Goal: Information Seeking & Learning: Find specific fact

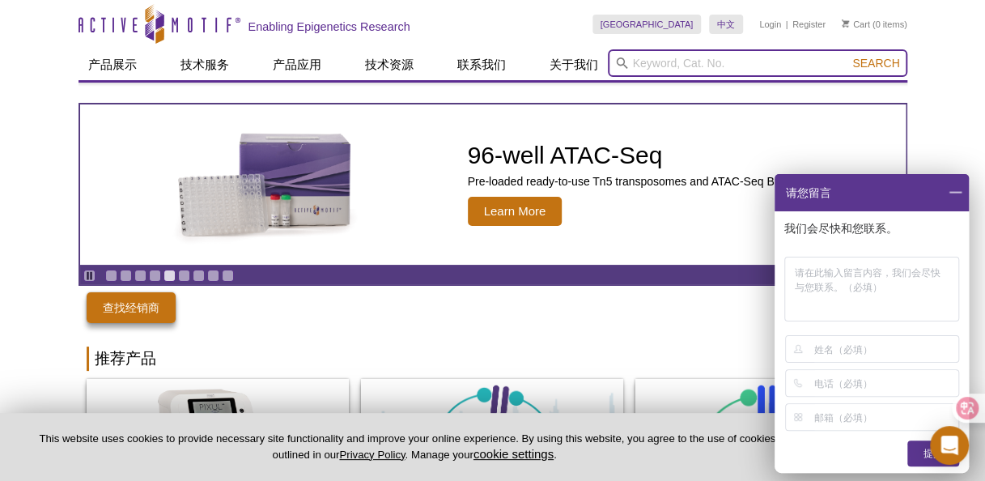
click at [729, 60] on input "search" at bounding box center [757, 63] width 299 height 28
paste input "SMCA-2-h-P51531-1"
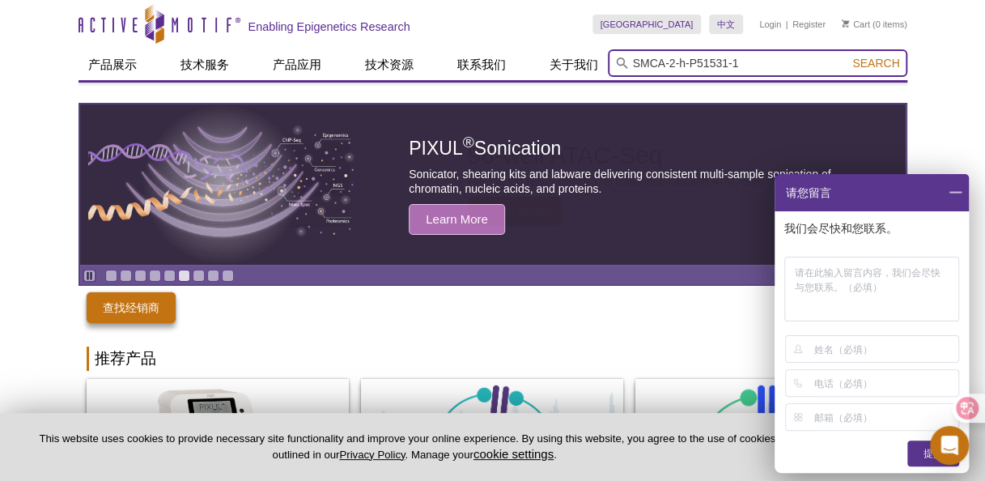
type input "SMCA-2-h-P51531-1"
click at [847, 56] on button "Search" at bounding box center [875, 63] width 57 height 15
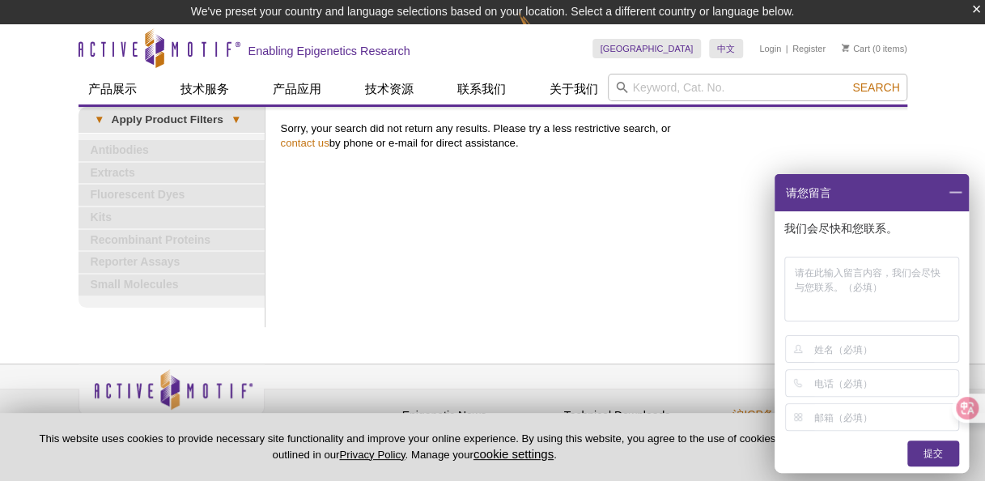
click at [571, 231] on div "Print Results Sorry, your search did not return any results. Please try a less …" at bounding box center [590, 217] width 634 height 220
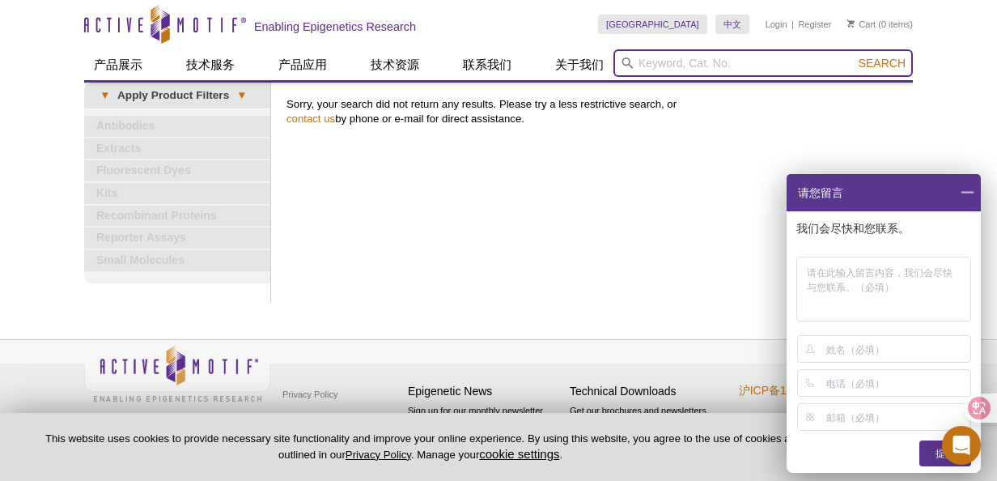
click at [662, 65] on input "search" at bounding box center [762, 63] width 299 height 28
paste input "nr. 81439"
type input "nr. 81439"
click at [854, 56] on button "Search" at bounding box center [882, 63] width 57 height 15
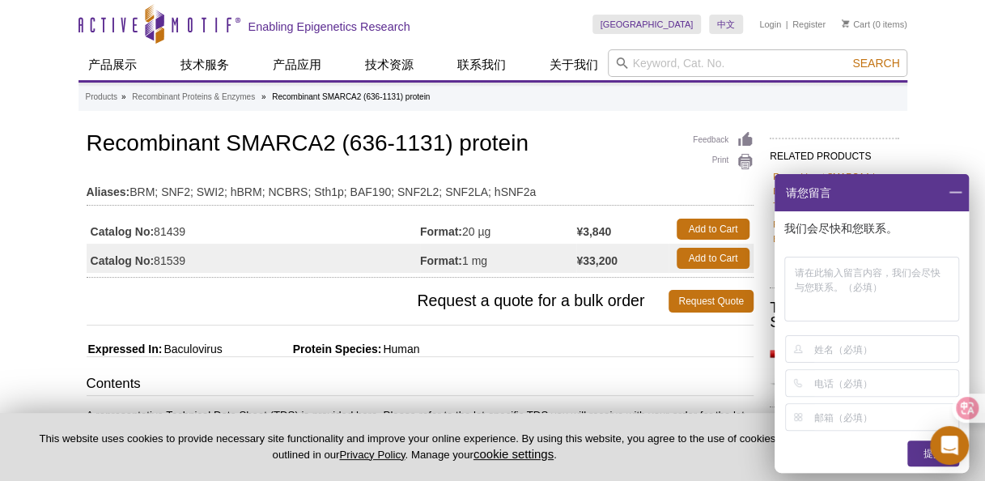
click at [948, 189] on span at bounding box center [955, 192] width 28 height 37
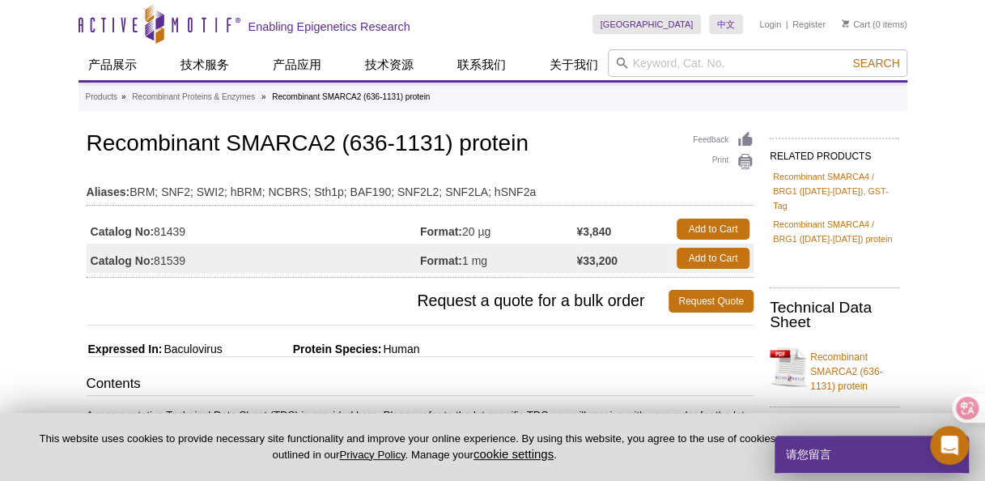
click at [599, 155] on h1 "Recombinant SMARCA2 (636-1131) protein" at bounding box center [420, 145] width 667 height 28
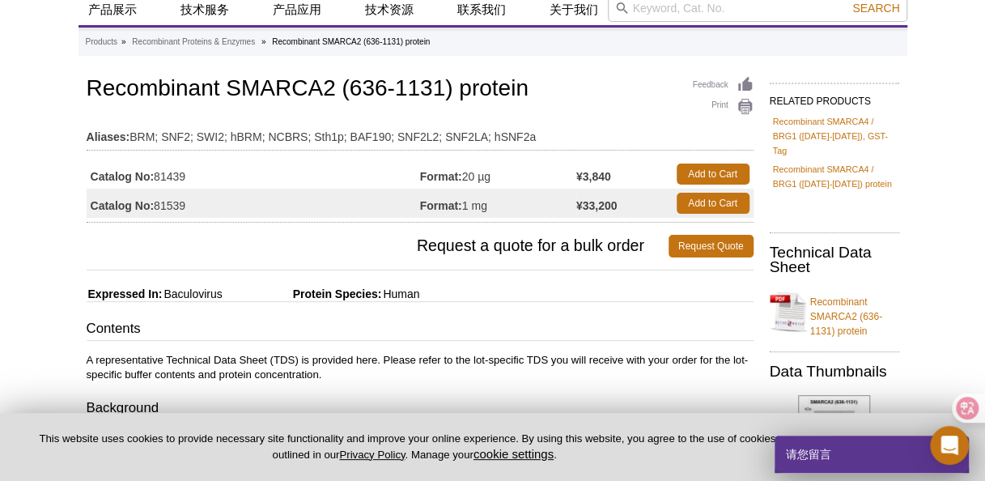
scroll to position [81, 0]
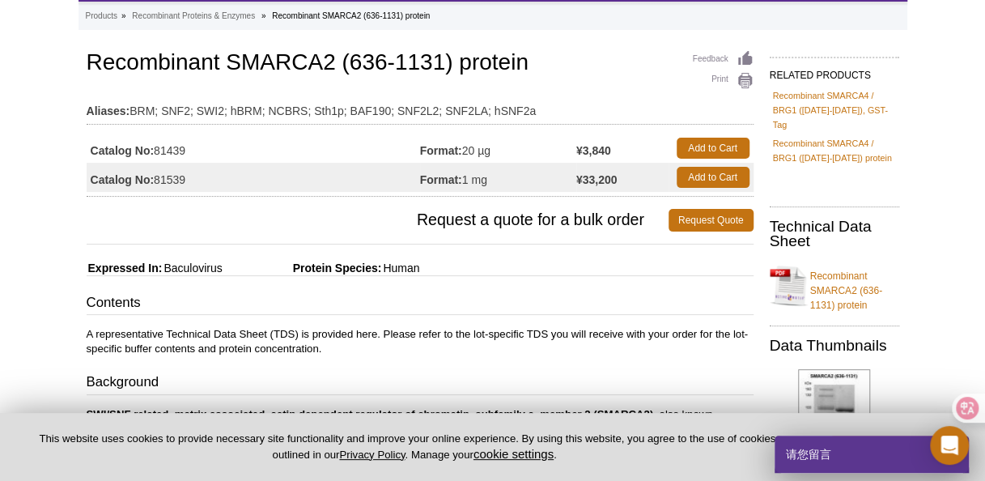
click at [355, 225] on span "Request a quote for a bulk order" at bounding box center [378, 220] width 582 height 23
click at [575, 97] on td "Aliases: BRM; SNF2; SWI2; hBRM; NCBRS; Sth1p; BAF190; SNF2L2; SNF2LA; hSNF2a" at bounding box center [420, 107] width 667 height 26
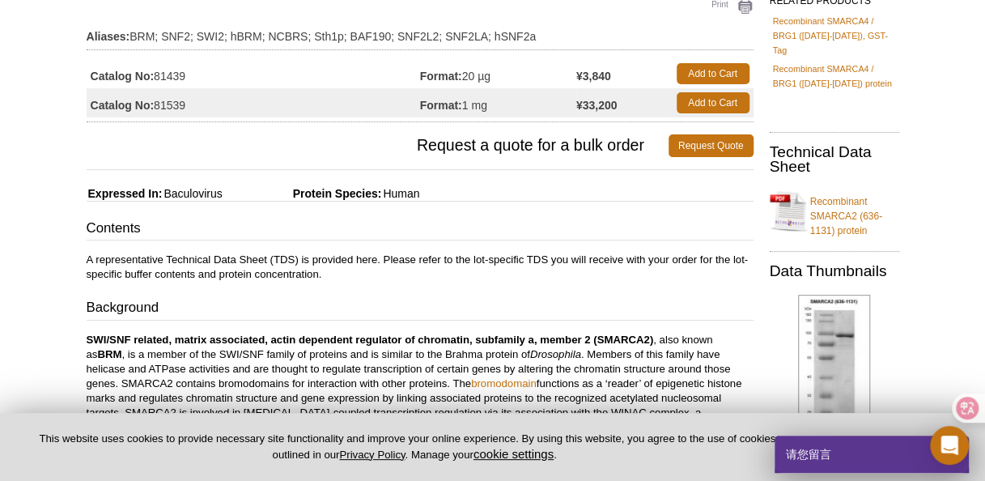
scroll to position [0, 0]
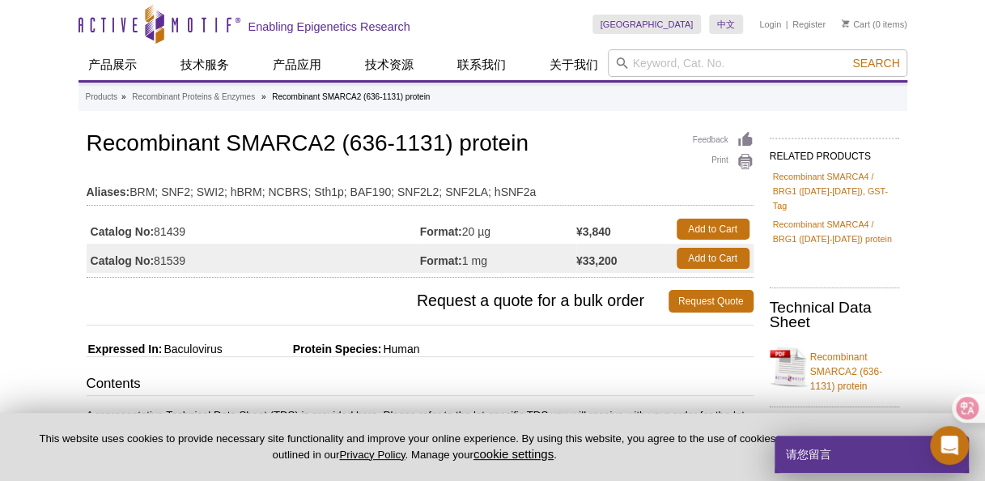
click at [571, 144] on h1 "Recombinant SMARCA2 (636-1131) protein" at bounding box center [420, 145] width 667 height 28
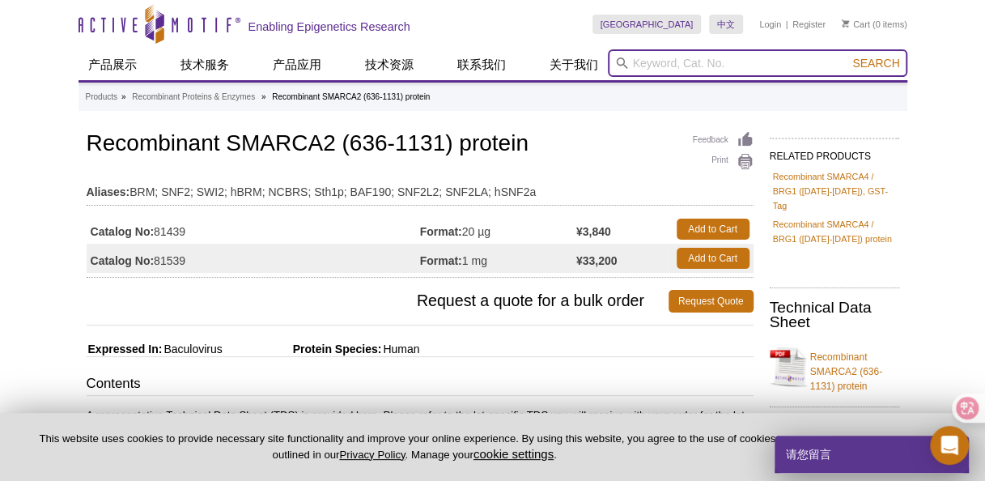
click at [737, 65] on input "search" at bounding box center [757, 63] width 299 height 28
paste input "nr. 81440"
type input "nr. 81440"
click at [847, 56] on button "Search" at bounding box center [875, 63] width 57 height 15
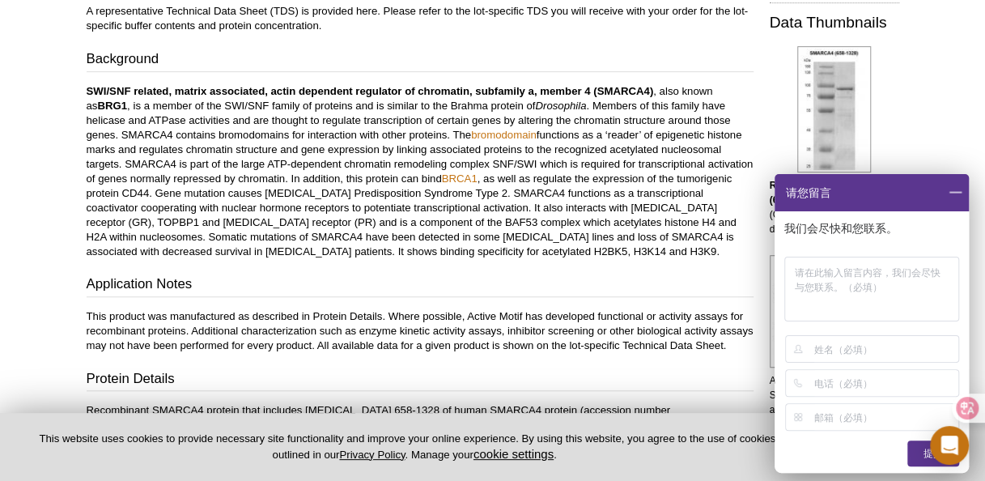
scroll to position [405, 0]
click at [286, 192] on p "SWI/SNF related, matrix associated, actin dependent regulator of chromatin, sub…" at bounding box center [420, 170] width 667 height 175
click at [957, 194] on span at bounding box center [955, 192] width 28 height 37
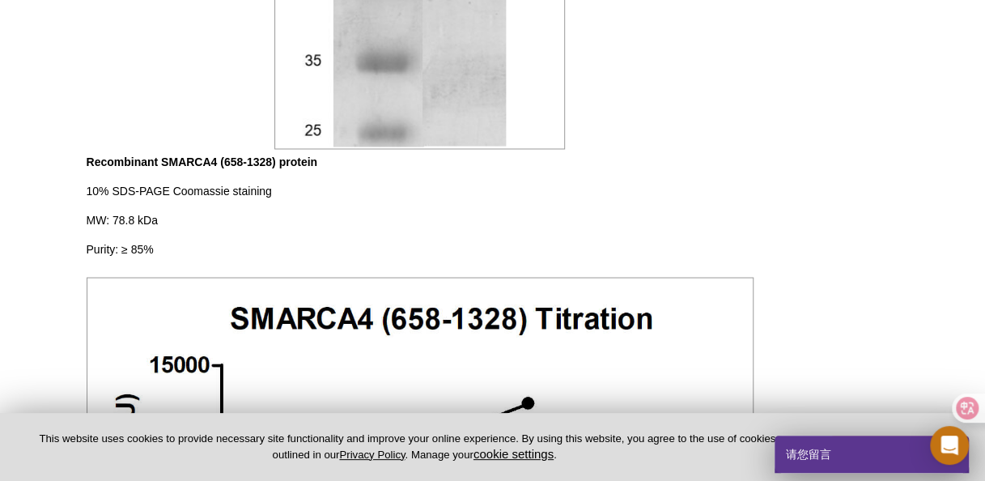
scroll to position [1295, 0]
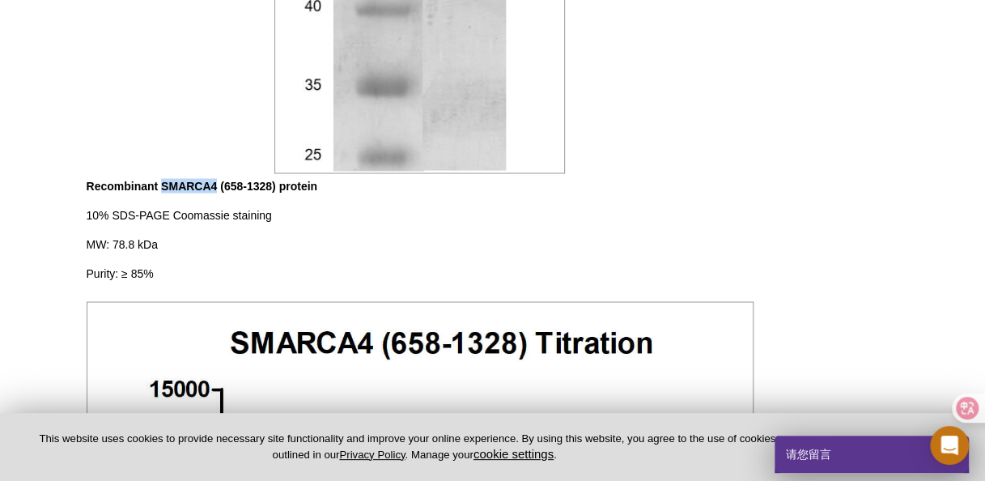
drag, startPoint x: 160, startPoint y: 185, endPoint x: 219, endPoint y: 175, distance: 59.2
click at [219, 178] on p "Recombinant SMARCA4 (658-1328) protein 10% SDS-PAGE Coomassie staining MW: 78.8…" at bounding box center [420, 229] width 667 height 102
copy b "SMARCA4"
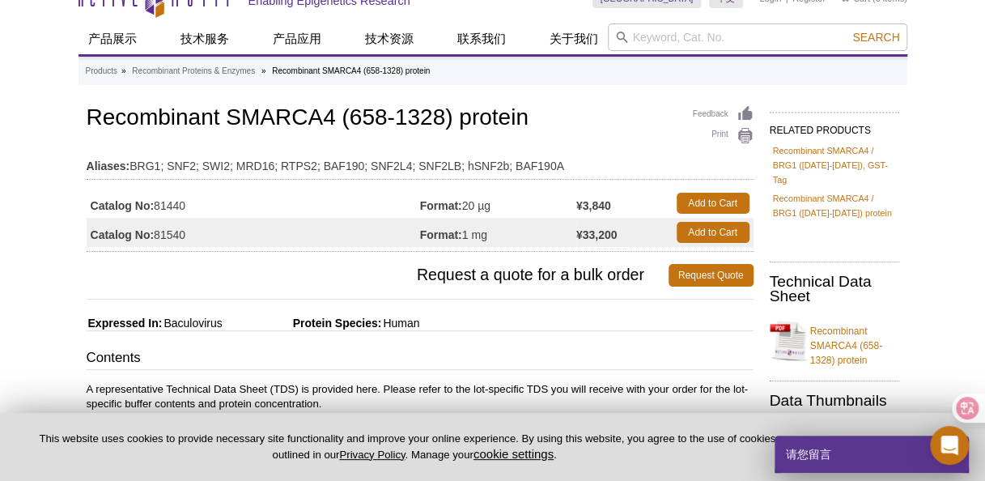
scroll to position [0, 0]
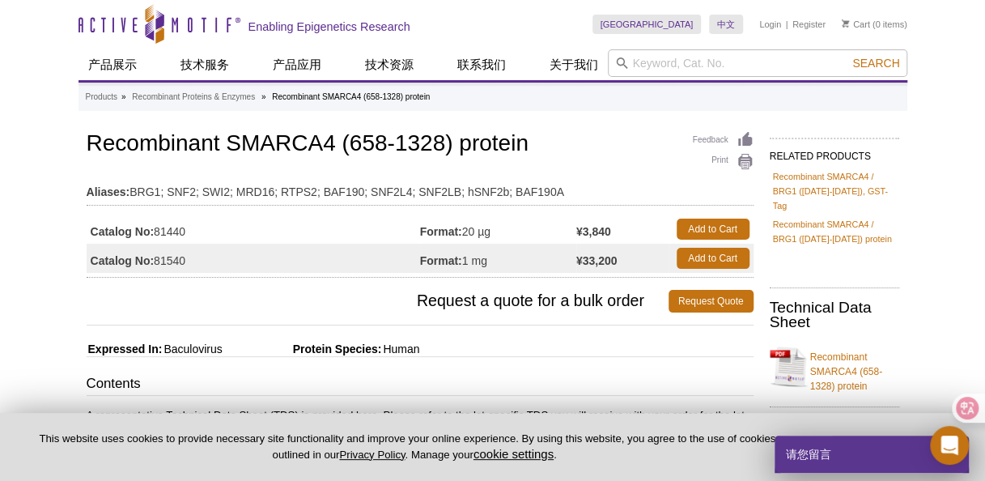
click at [371, 146] on h1 "Recombinant SMARCA4 (658-1328) protein" at bounding box center [420, 145] width 667 height 28
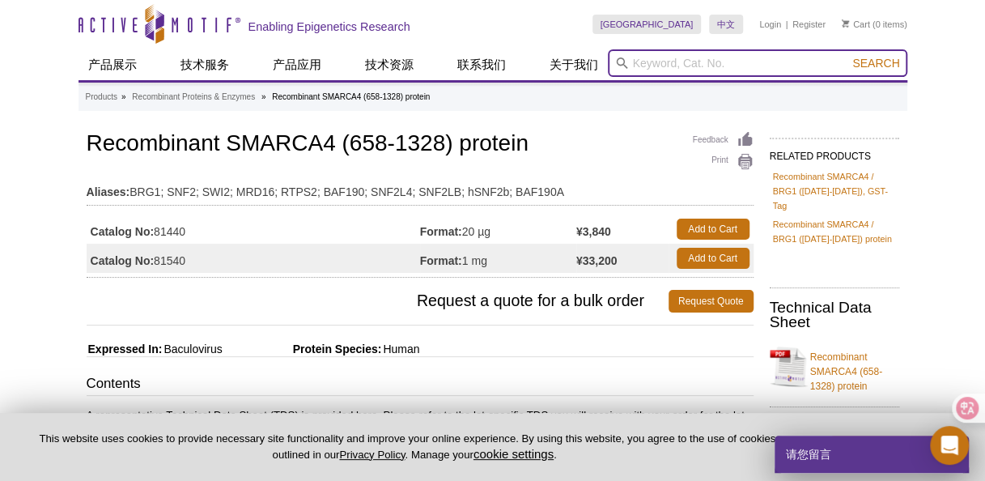
click at [688, 57] on input "search" at bounding box center [757, 63] width 299 height 28
paste input "nr. 81439"
type input "nr. 81439"
click at [847, 56] on button "Search" at bounding box center [875, 63] width 57 height 15
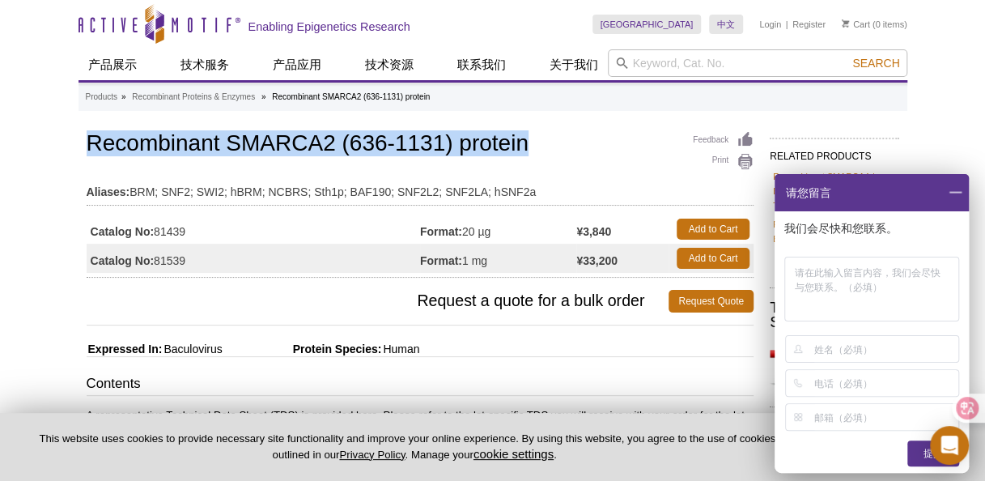
drag, startPoint x: 573, startPoint y: 151, endPoint x: 35, endPoint y: 151, distance: 538.2
copy h1 "Recombinant SMARCA2 (636-1131) protein"
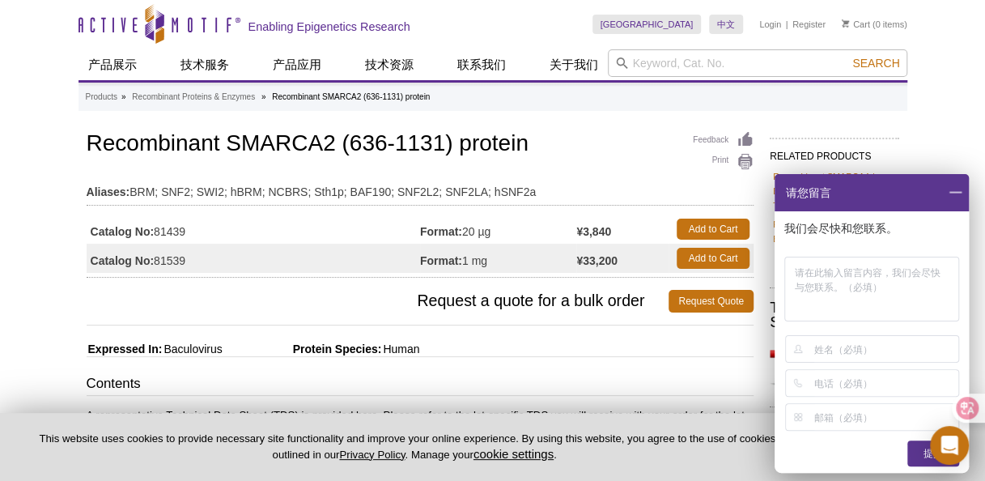
click at [248, 292] on span "Request a quote for a bulk order" at bounding box center [378, 301] width 583 height 23
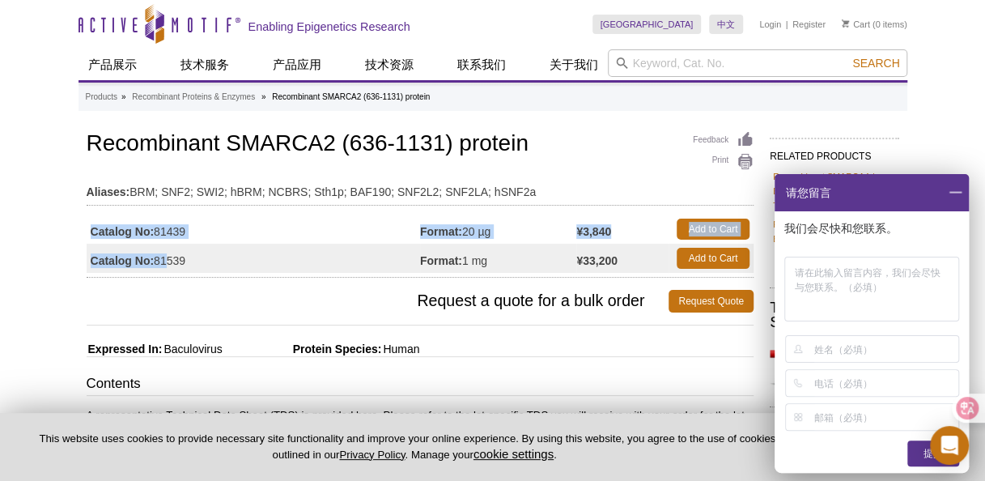
drag, startPoint x: 151, startPoint y: 235, endPoint x: 163, endPoint y: 246, distance: 16.6
click at [163, 245] on tbody "Catalog No: 81439 Format: 20 µg ¥3,840 Add to Cart Catalog No: 81539 Format: 1 …" at bounding box center [420, 243] width 667 height 58
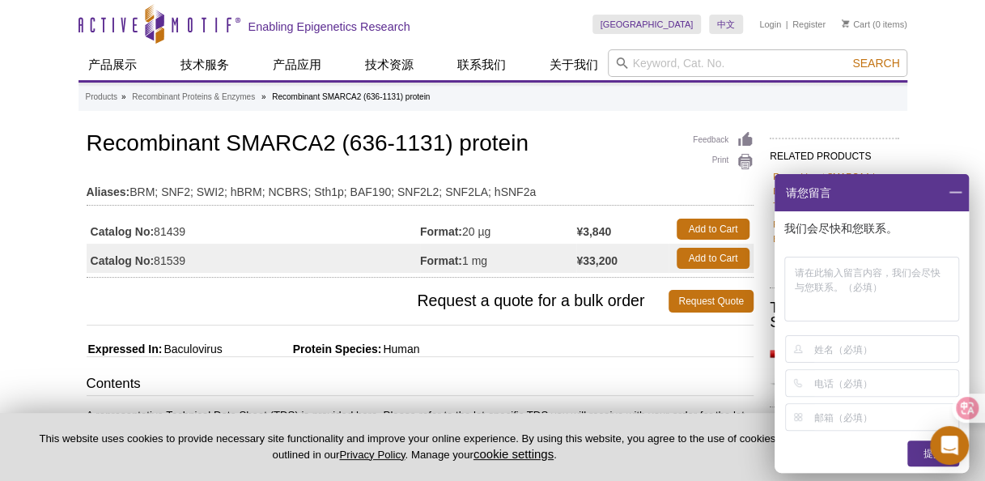
drag, startPoint x: 163, startPoint y: 246, endPoint x: 188, endPoint y: 257, distance: 26.5
click at [188, 257] on td "Catalog No: 81539" at bounding box center [253, 258] width 333 height 29
drag, startPoint x: 194, startPoint y: 257, endPoint x: 91, endPoint y: 262, distance: 103.7
click at [91, 262] on td "Catalog No: 81539" at bounding box center [253, 258] width 333 height 29
click at [948, 187] on span at bounding box center [955, 192] width 28 height 37
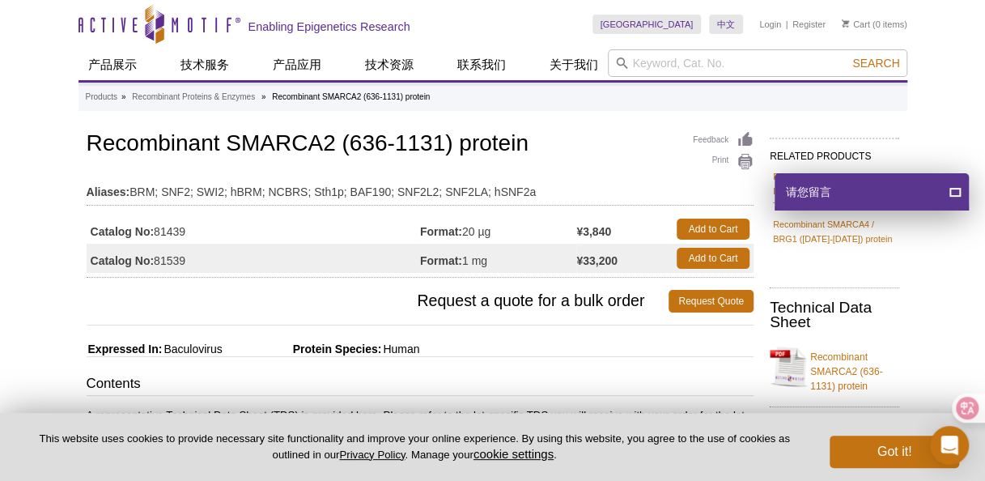
click at [847, 363] on link "Recombinant SMARCA2 (636-1131) protein" at bounding box center [834, 366] width 129 height 53
drag, startPoint x: 39, startPoint y: 169, endPoint x: 55, endPoint y: 164, distance: 16.9
drag, startPoint x: 198, startPoint y: 230, endPoint x: 159, endPoint y: 229, distance: 38.9
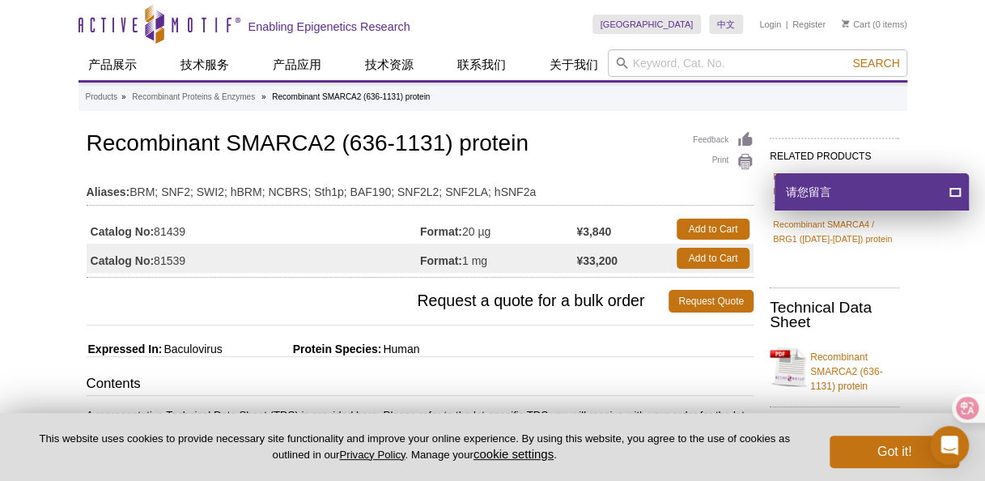
click at [159, 229] on td "Catalog No: 81439" at bounding box center [253, 228] width 333 height 29
copy td "81439"
drag, startPoint x: 495, startPoint y: 234, endPoint x: 463, endPoint y: 234, distance: 32.4
click at [463, 234] on td "Format: 20 µg" at bounding box center [498, 228] width 156 height 29
copy td "20 µg"
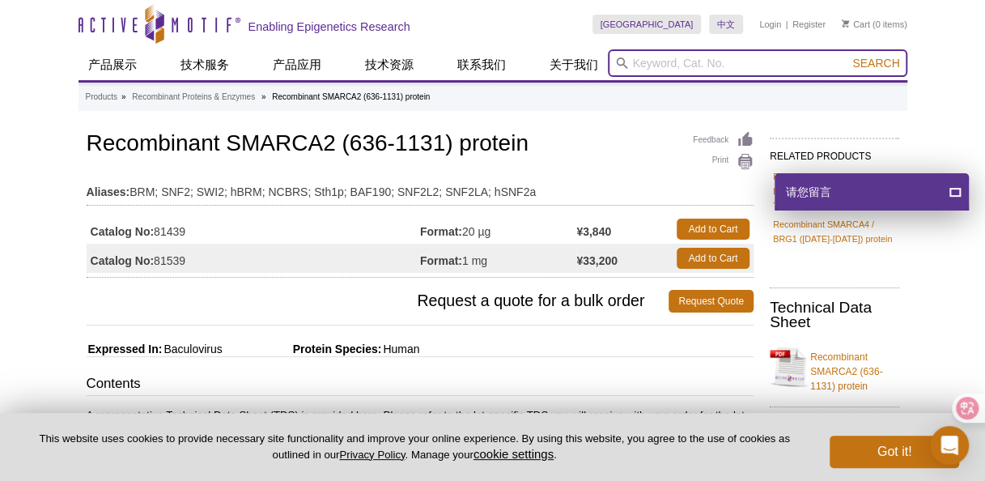
click at [740, 68] on input "search" at bounding box center [757, 63] width 299 height 28
paste input "81440"
type input "81440"
click at [847, 56] on button "Search" at bounding box center [875, 63] width 57 height 15
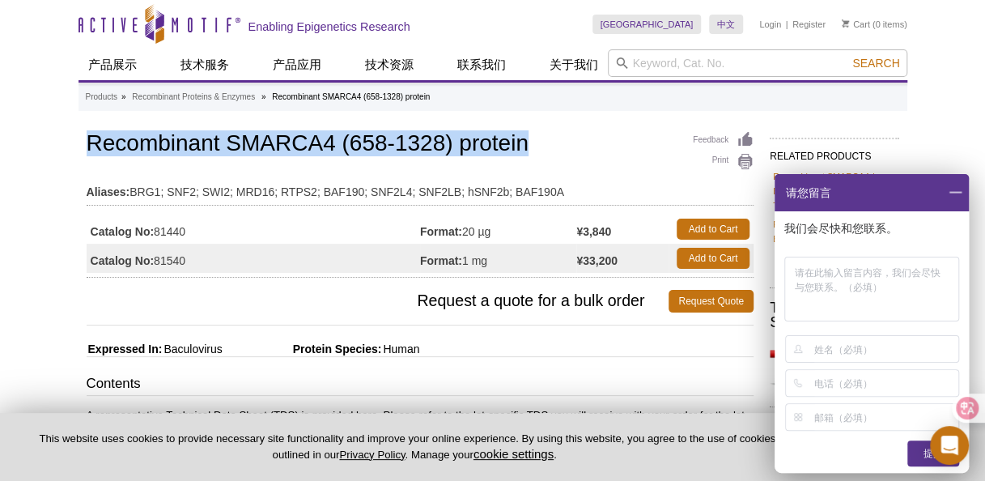
drag, startPoint x: 87, startPoint y: 146, endPoint x: 541, endPoint y: 148, distance: 454.0
click at [541, 148] on h1 "Recombinant SMARCA4 (658-1328) protein" at bounding box center [420, 145] width 667 height 28
copy h1 "Recombinant SMARCA4 (658-1328) protein"
drag, startPoint x: 199, startPoint y: 228, endPoint x: 159, endPoint y: 230, distance: 40.5
click at [159, 230] on td "Catalog No: 81440" at bounding box center [253, 228] width 333 height 29
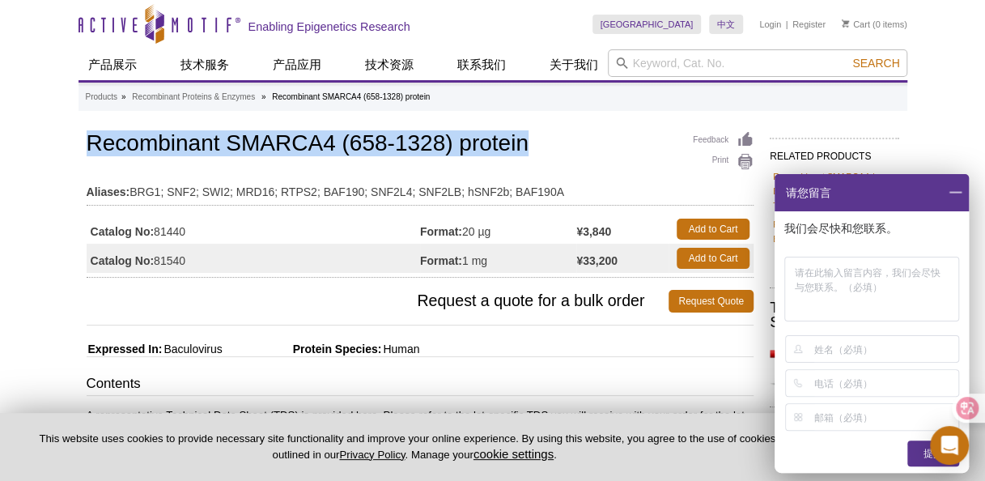
copy td "81440"
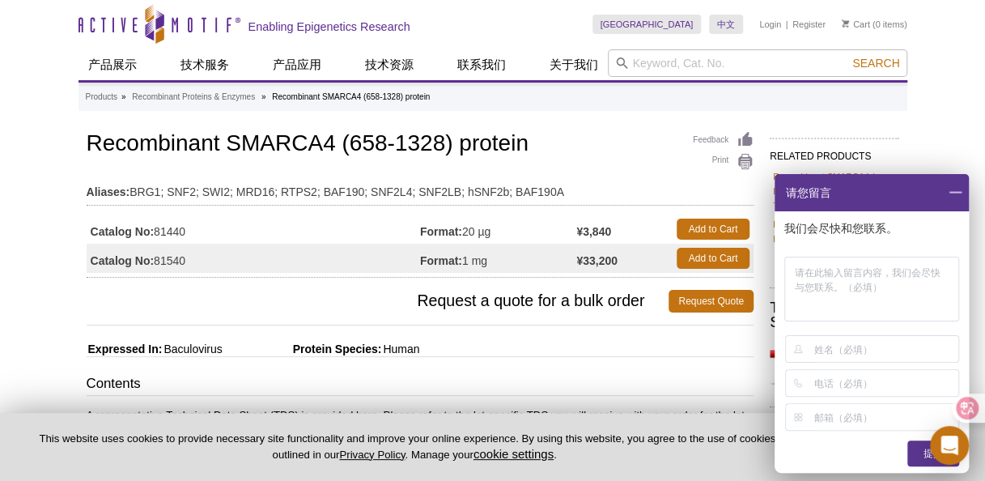
click at [338, 304] on span "Request a quote for a bulk order" at bounding box center [378, 301] width 583 height 23
